Goal: Task Accomplishment & Management: Use online tool/utility

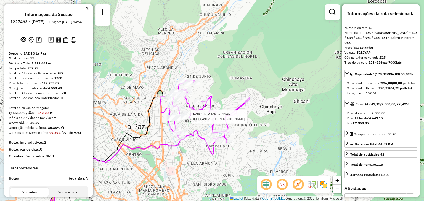
select select "**********"
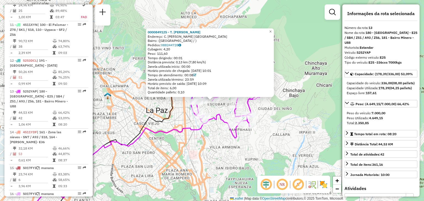
click at [191, 119] on div "Rota 13 - Placa 5252YAP 0000849125 - T. [PERSON_NAME] 0000849125 - T. [PERSON_N…" at bounding box center [212, 100] width 424 height 201
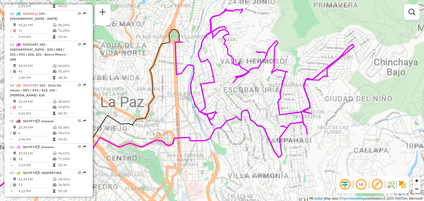
scroll to position [604, 0]
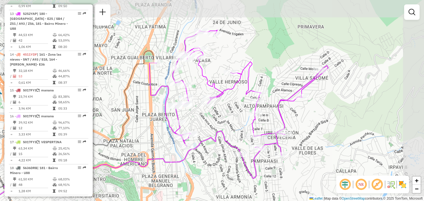
drag, startPoint x: 224, startPoint y: 113, endPoint x: 197, endPoint y: 134, distance: 34.3
click at [197, 134] on div "Janela de atendimento Grade de atendimento Capacidade Transportadoras Veículos …" at bounding box center [212, 100] width 424 height 201
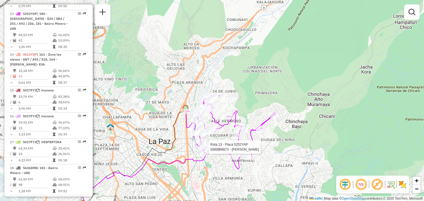
click at [219, 168] on div "Rota 13 - Placa 5252YAP 0000886873 - CESARIO QUISPE Janela de atendimento Grade…" at bounding box center [212, 100] width 424 height 201
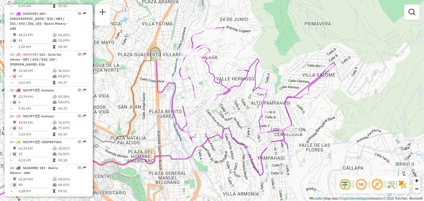
drag, startPoint x: 202, startPoint y: 107, endPoint x: 205, endPoint y: 112, distance: 5.4
click at [205, 112] on div "Janela de atendimento Grade de atendimento Capacidade Transportadoras Veículos …" at bounding box center [212, 100] width 424 height 201
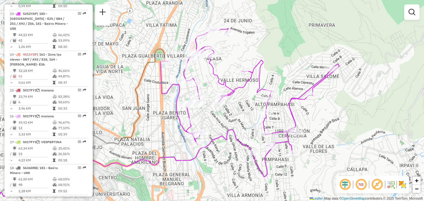
drag, startPoint x: 205, startPoint y: 112, endPoint x: 212, endPoint y: 115, distance: 7.2
click at [212, 115] on div "Janela de atendimento Grade de atendimento Capacidade Transportadoras Veículos …" at bounding box center [212, 100] width 424 height 201
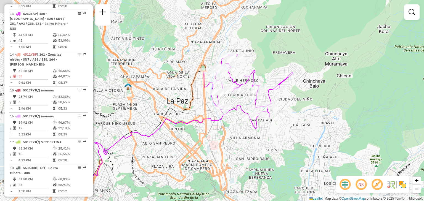
drag, startPoint x: 195, startPoint y: 152, endPoint x: 207, endPoint y: 145, distance: 14.2
click at [207, 145] on icon at bounding box center [154, 147] width 190 height 85
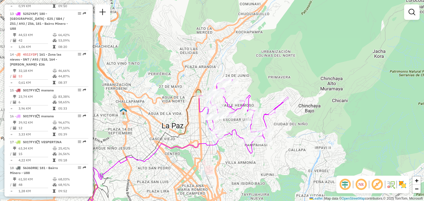
click at [225, 103] on icon at bounding box center [243, 116] width 89 height 74
select select "**********"
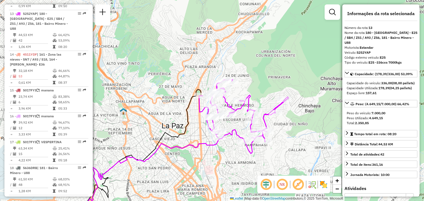
click at [225, 103] on icon at bounding box center [243, 116] width 89 height 74
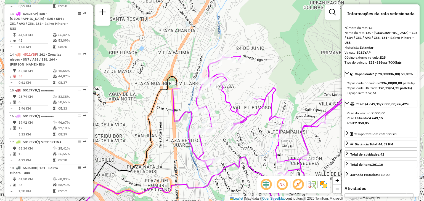
click at [215, 97] on div "Janela de atendimento Grade de atendimento Capacidade Transportadoras Veículos …" at bounding box center [212, 100] width 424 height 201
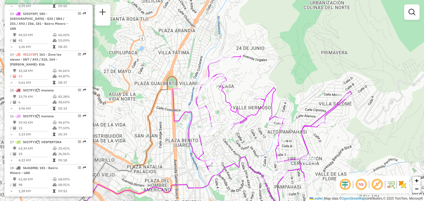
click at [215, 97] on div "Janela de atendimento Grade de atendimento Capacidade Transportadoras Veículos …" at bounding box center [212, 100] width 424 height 201
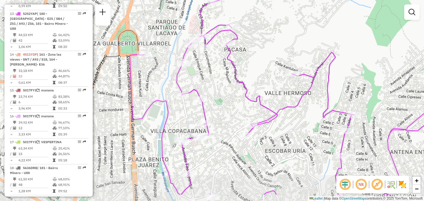
drag, startPoint x: 211, startPoint y: 113, endPoint x: 207, endPoint y: 81, distance: 31.7
click at [207, 81] on div "Janela de atendimento Grade de atendimento Capacidade Transportadoras Veículos …" at bounding box center [212, 100] width 424 height 201
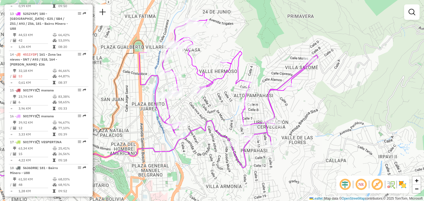
drag, startPoint x: 215, startPoint y: 127, endPoint x: 187, endPoint y: 118, distance: 29.6
click at [187, 118] on div "Janela de atendimento Grade de atendimento Capacidade Transportadoras Veículos …" at bounding box center [212, 100] width 424 height 201
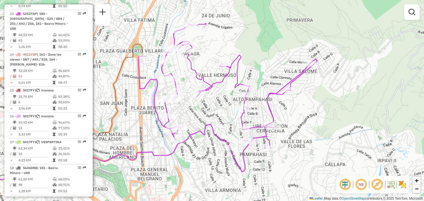
click at [283, 144] on div "Janela de atendimento Grade de atendimento Capacidade Transportadoras Veículos …" at bounding box center [212, 100] width 424 height 201
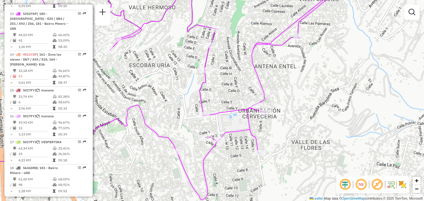
click at [283, 144] on div "Janela de atendimento Grade de atendimento Capacidade Transportadoras Veículos …" at bounding box center [212, 100] width 424 height 201
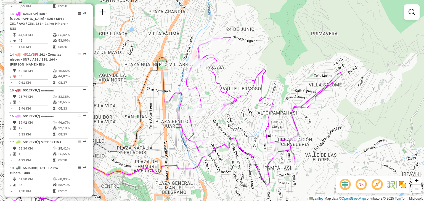
drag, startPoint x: 278, startPoint y: 75, endPoint x: 276, endPoint y: 121, distance: 45.3
click at [276, 121] on div "Janela de atendimento Grade de atendimento Capacidade Transportadoras Veículos …" at bounding box center [212, 100] width 424 height 201
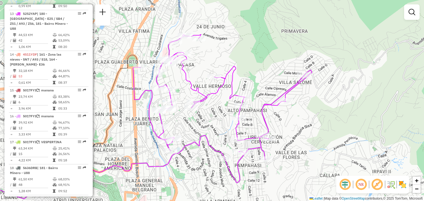
drag, startPoint x: 207, startPoint y: 135, endPoint x: 191, endPoint y: 127, distance: 18.0
click at [191, 127] on div "Janela de atendimento Grade de atendimento Capacidade Transportadoras Veículos …" at bounding box center [212, 100] width 424 height 201
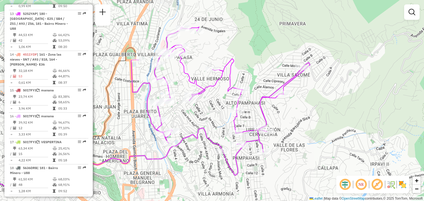
drag, startPoint x: 196, startPoint y: 129, endPoint x: 191, endPoint y: 122, distance: 8.4
click at [191, 122] on div "Janela de atendimento Grade de atendimento Capacidade Transportadoras Veículos …" at bounding box center [212, 100] width 424 height 201
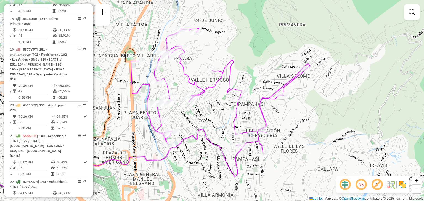
scroll to position [755, 0]
